Goal: Task Accomplishment & Management: Manage account settings

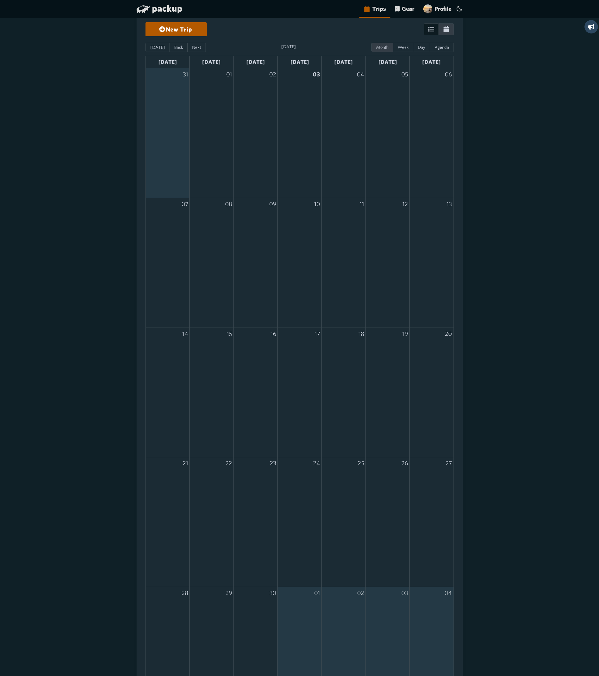
click at [432, 30] on icon "button" at bounding box center [431, 29] width 6 height 6
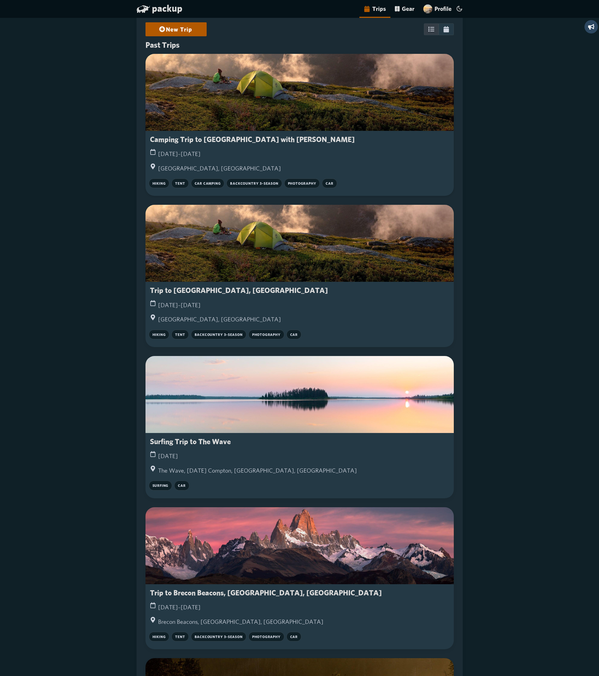
click at [252, 116] on div at bounding box center [299, 92] width 308 height 77
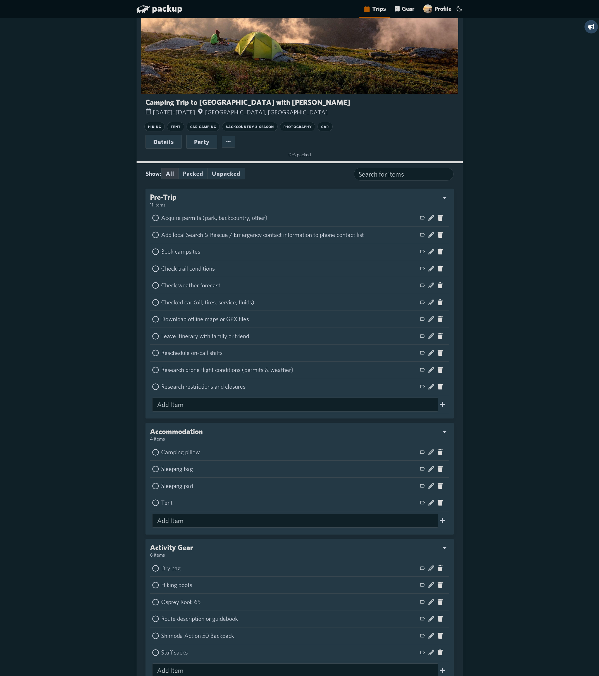
scroll to position [11, 0]
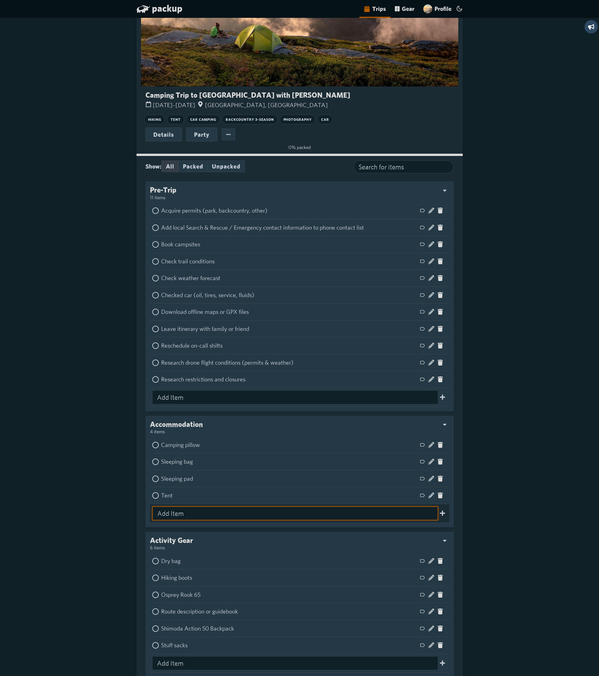
click at [222, 511] on input "Add Item" at bounding box center [295, 514] width 286 height 14
type input "Change of clothes"
click at [443, 514] on icon at bounding box center [442, 513] width 5 height 5
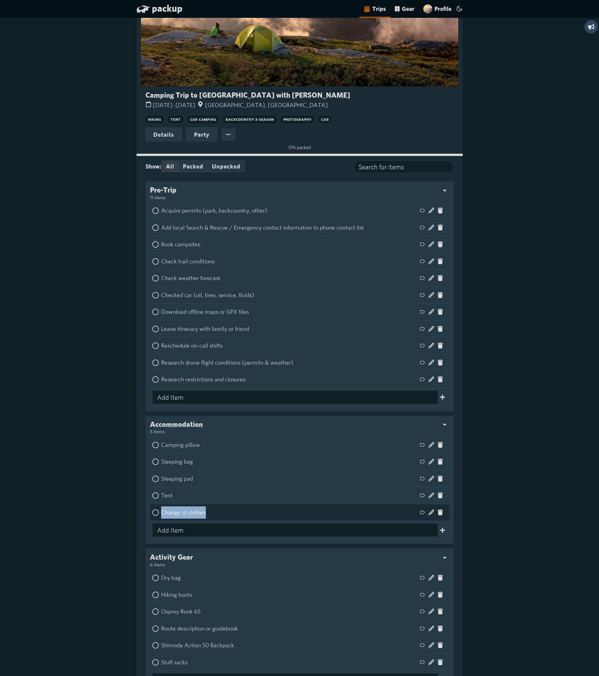
drag, startPoint x: 163, startPoint y: 514, endPoint x: 214, endPoint y: 519, distance: 51.1
click at [214, 519] on div "Change of clothes Show Labels Edit Item Delete Item" at bounding box center [299, 513] width 295 height 12
copy div "Change of clothes"
click at [405, 8] on link "Gear" at bounding box center [404, 9] width 28 height 18
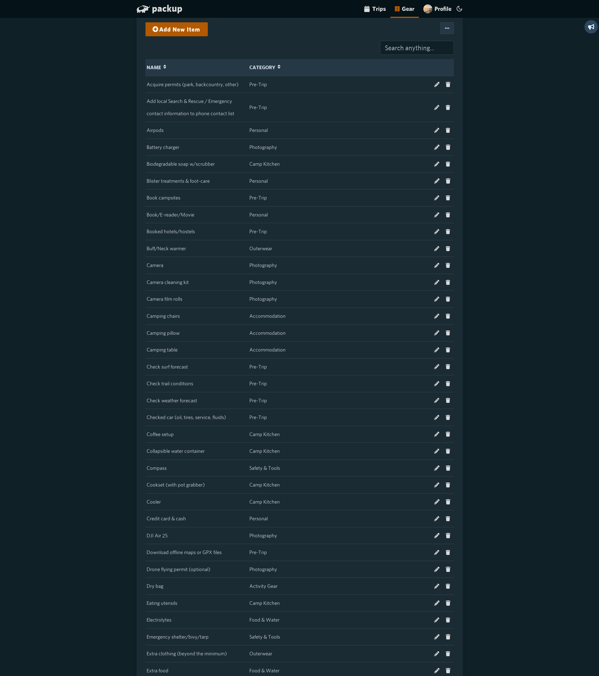
click at [411, 47] on input at bounding box center [417, 48] width 74 height 14
paste input "Change of clothes"
type input "Change of clothes"
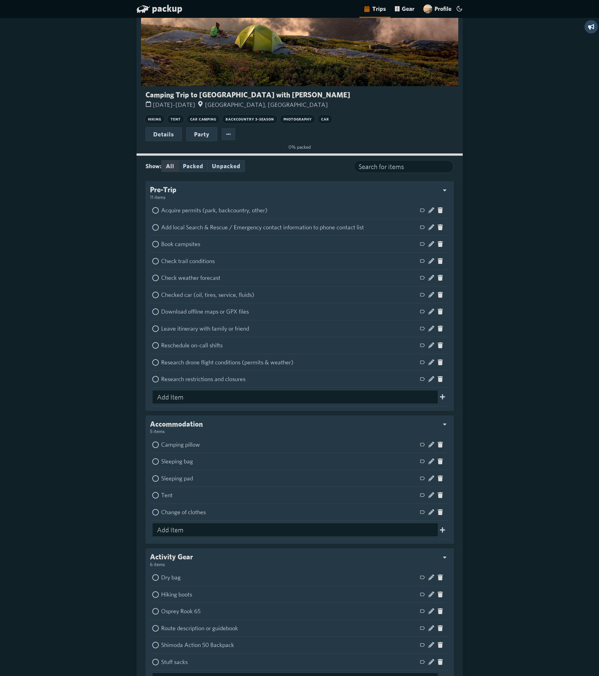
scroll to position [23, 0]
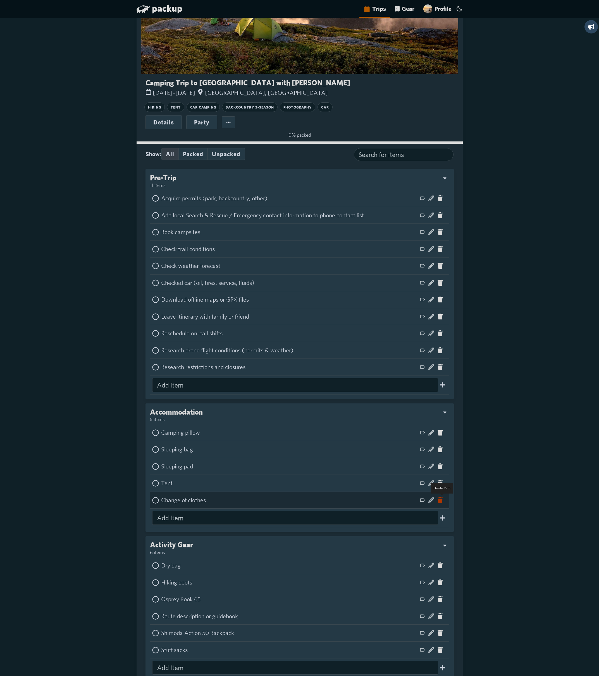
click at [442, 505] on div "Delete Item" at bounding box center [440, 500] width 9 height 9
